Goal: Check status: Check status

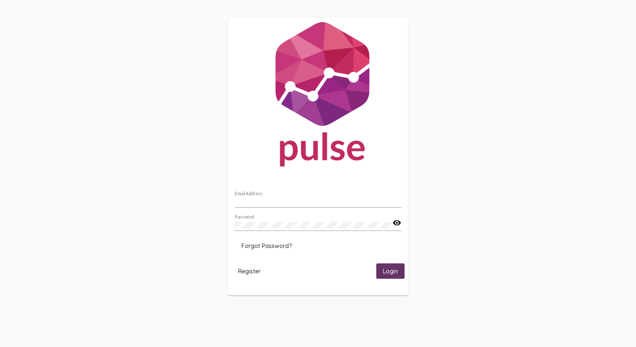
type input "[EMAIL_ADDRESS][DOMAIN_NAME]"
click at [388, 274] on span "Login" at bounding box center [390, 271] width 15 height 7
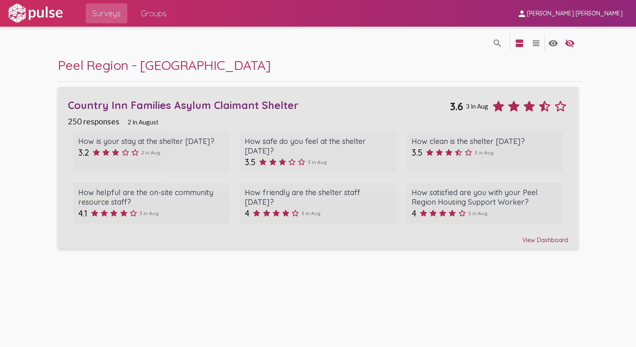
click at [543, 241] on div "View Dashboard" at bounding box center [318, 236] width 500 height 15
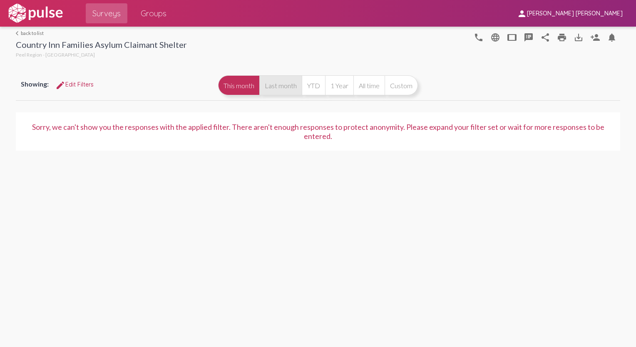
click at [288, 84] on button "Last month" at bounding box center [280, 85] width 42 height 20
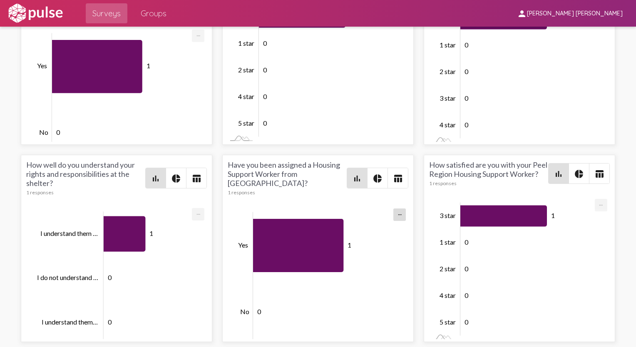
scroll to position [2674, 0]
